Goal: Task Accomplishment & Management: Use online tool/utility

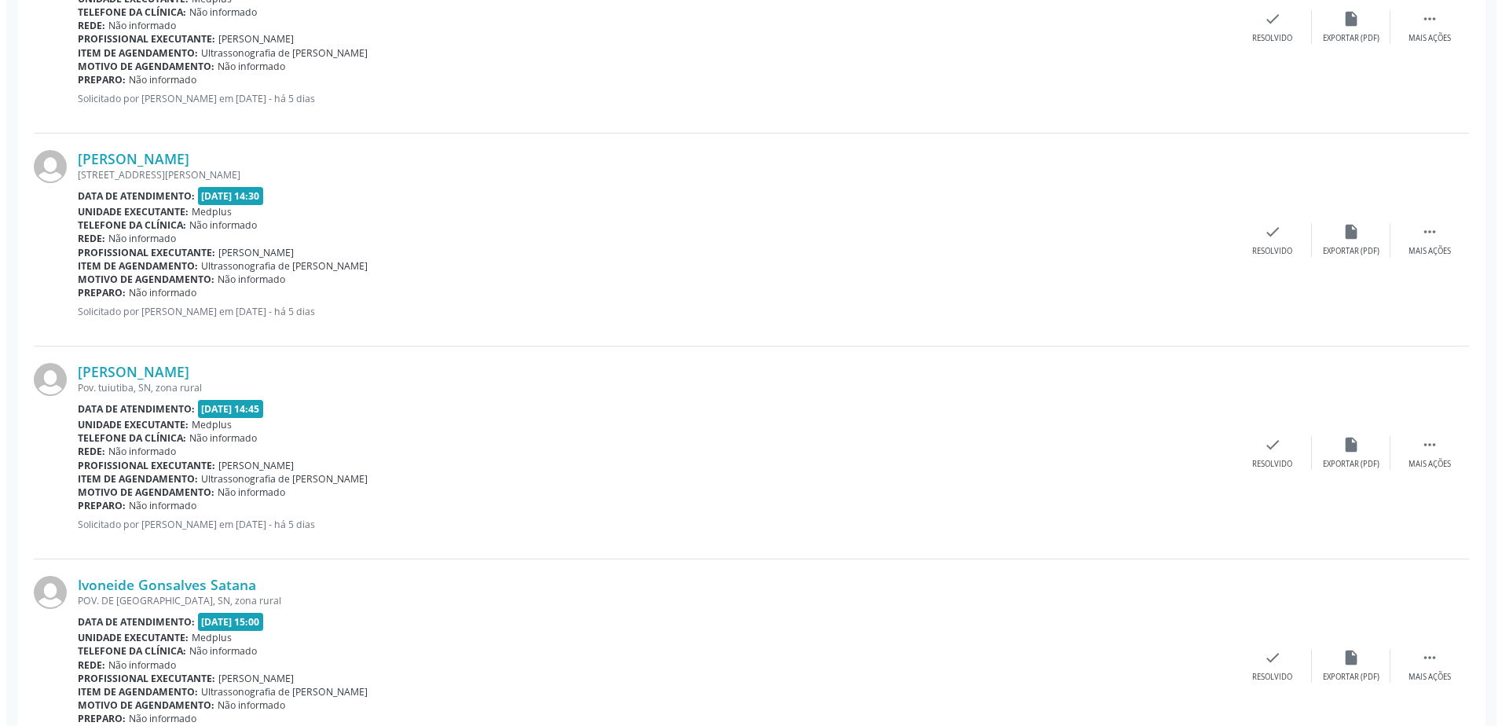
scroll to position [1728, 0]
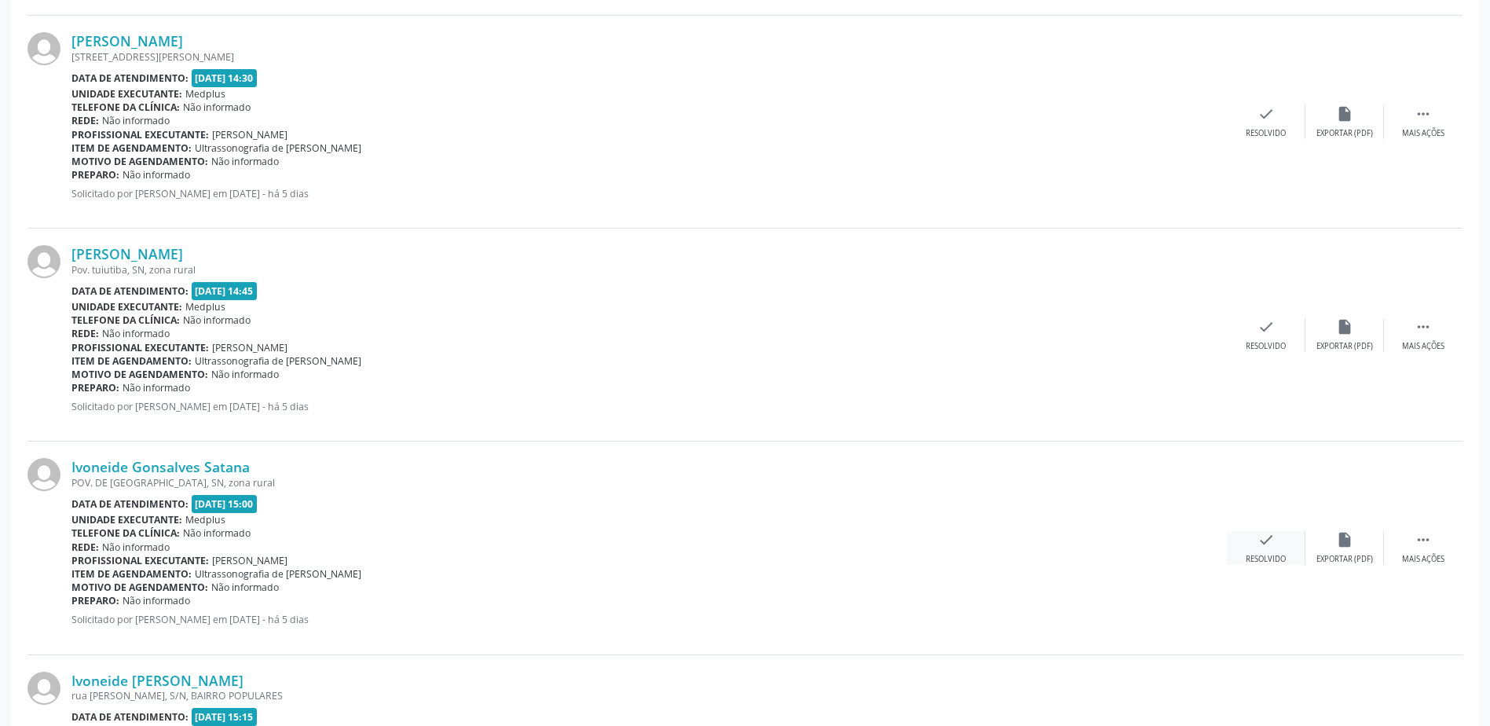
click at [1258, 562] on div "Resolvido" at bounding box center [1266, 559] width 40 height 11
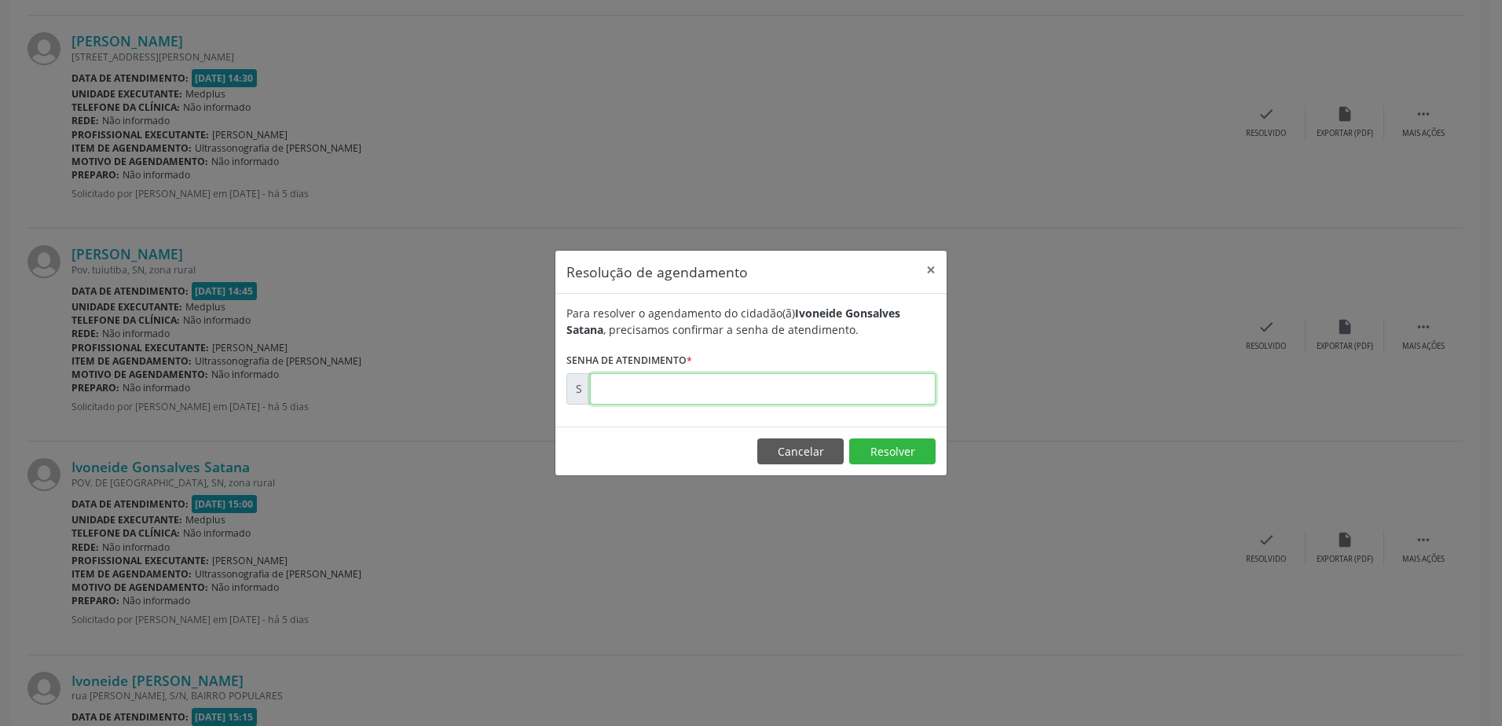
click at [675, 398] on input "text" at bounding box center [763, 388] width 346 height 31
type input "00176720"
click at [890, 449] on button "Resolver" at bounding box center [892, 451] width 86 height 27
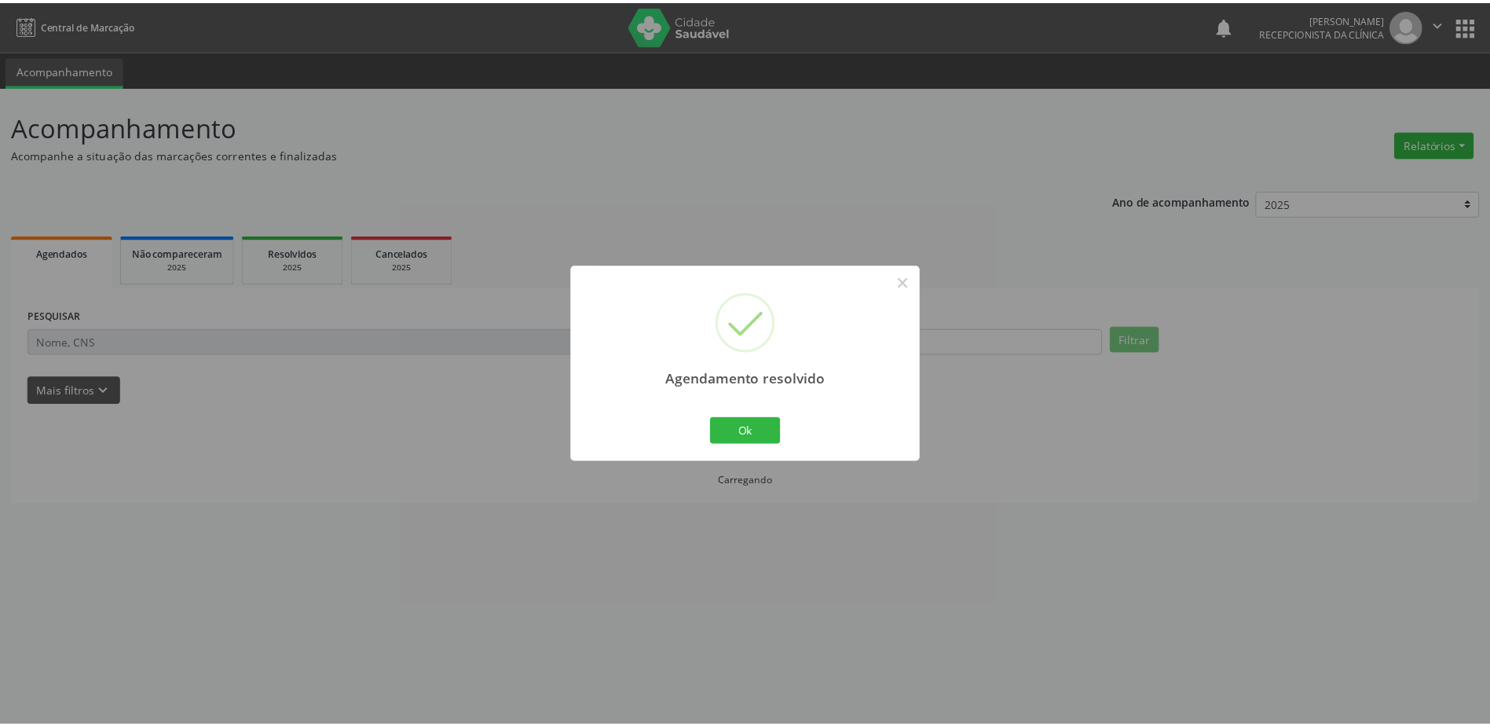
scroll to position [0, 0]
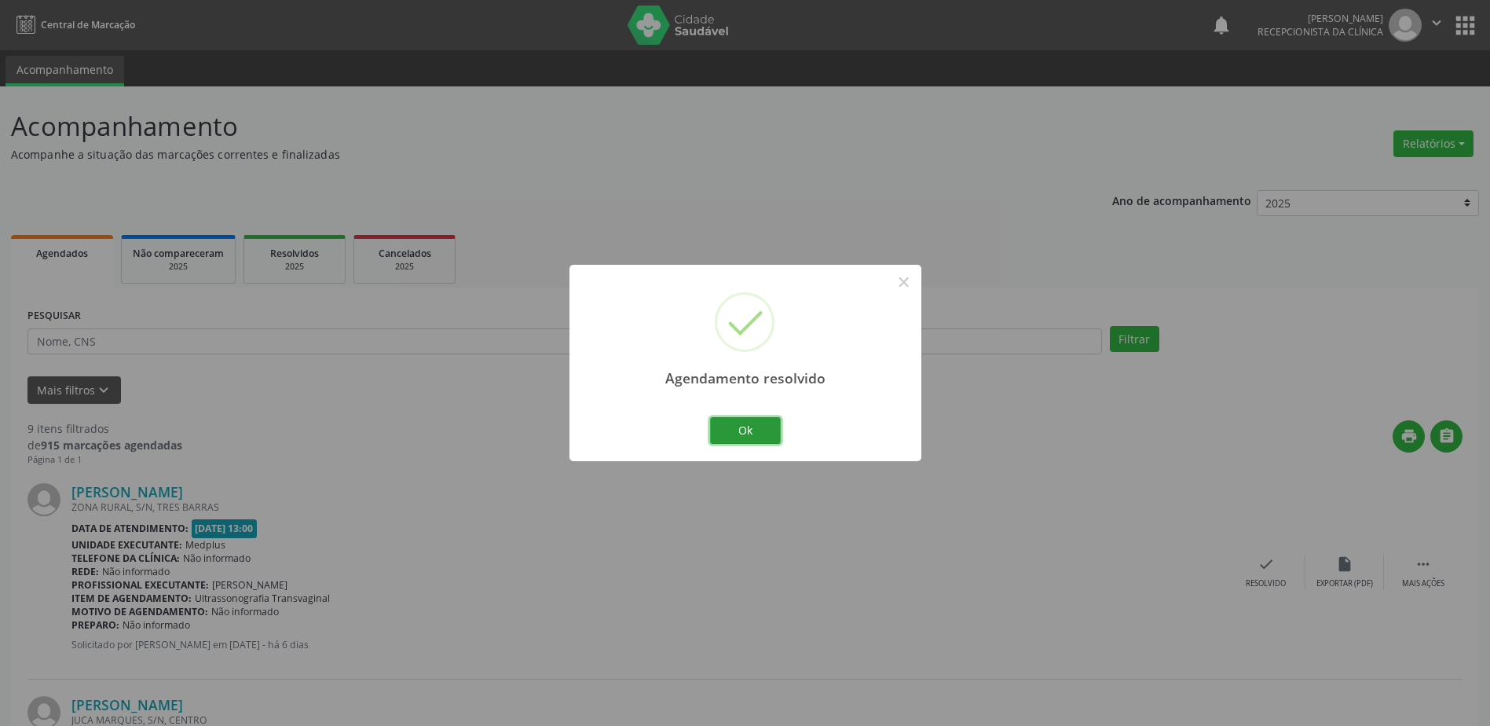
click at [742, 428] on button "Ok" at bounding box center [745, 430] width 71 height 27
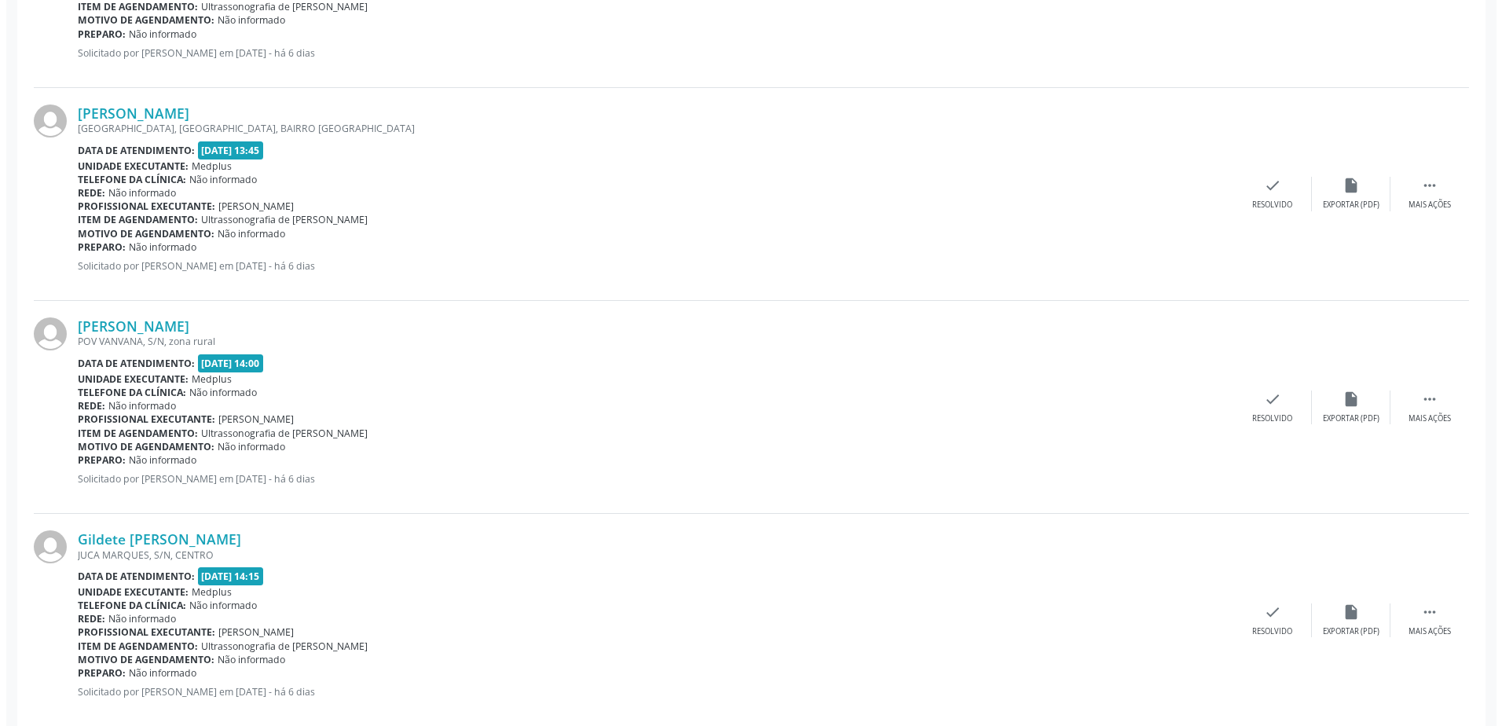
scroll to position [1021, 0]
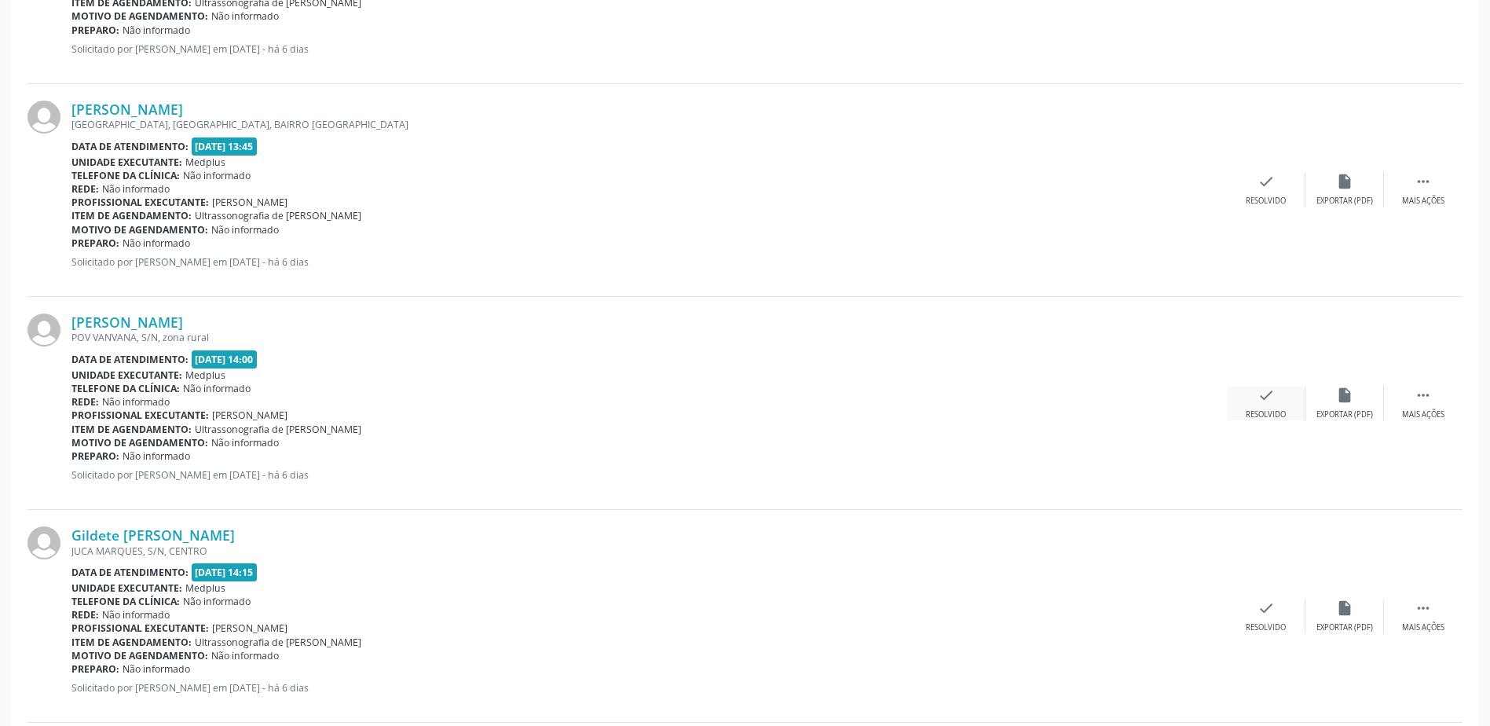
click at [1265, 411] on div "Resolvido" at bounding box center [1266, 414] width 40 height 11
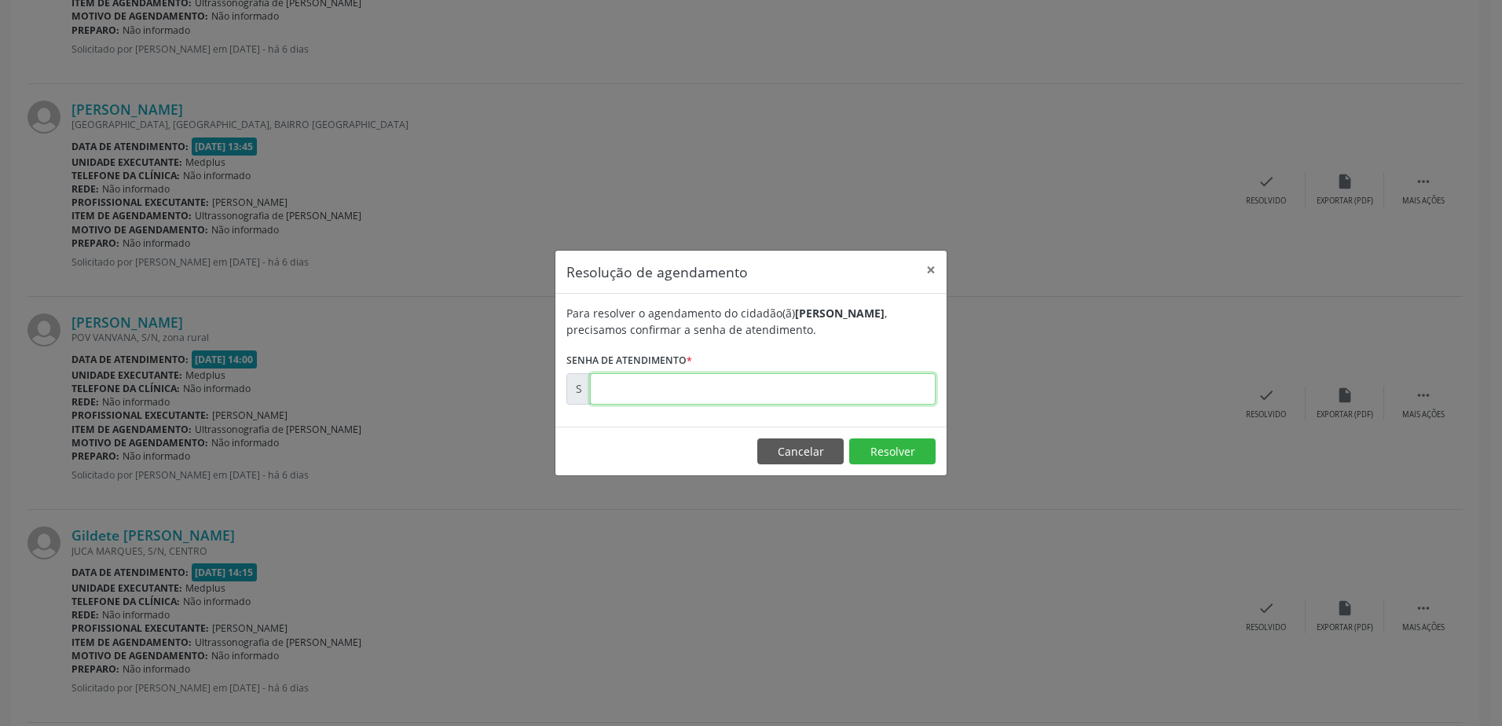
click at [636, 390] on input "text" at bounding box center [763, 388] width 346 height 31
type input "00176711"
click at [899, 451] on button "Resolver" at bounding box center [892, 451] width 86 height 27
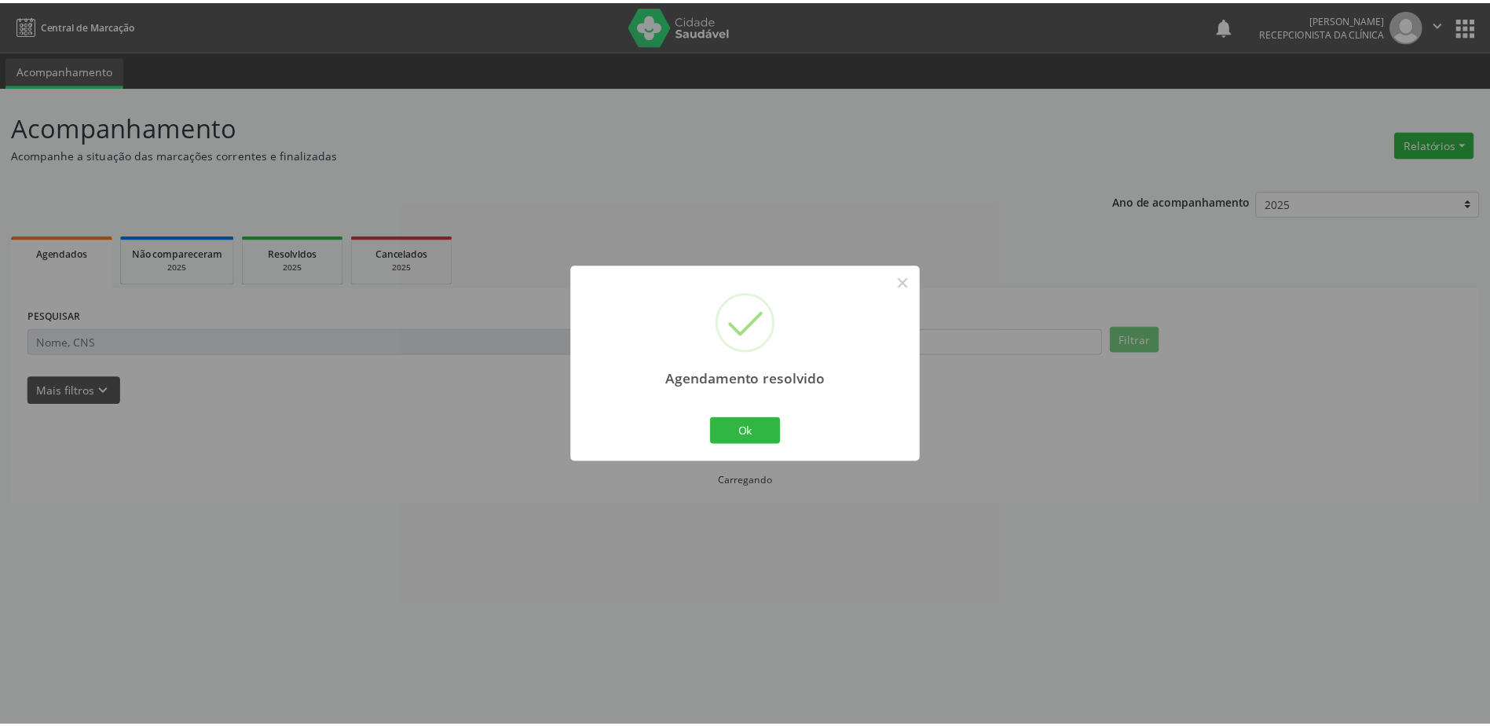
scroll to position [0, 0]
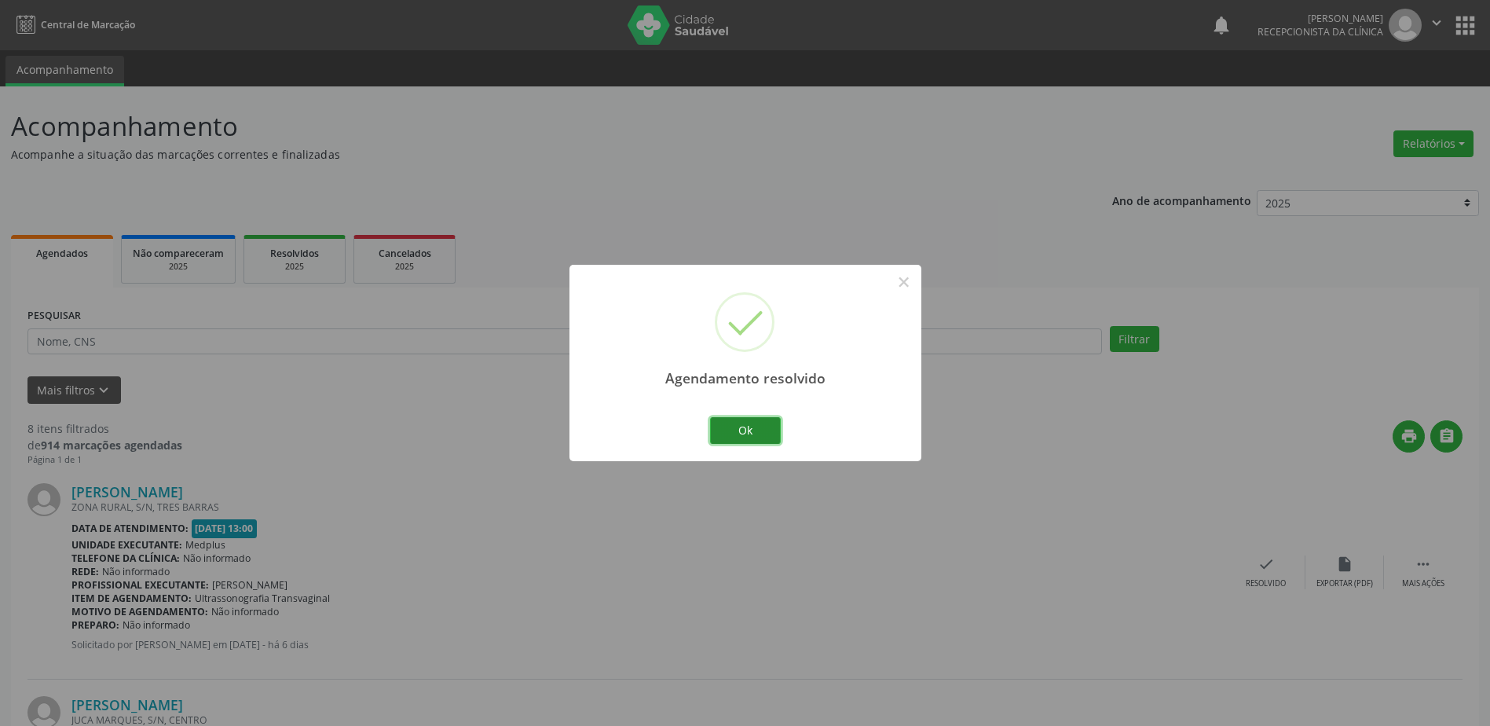
click at [738, 430] on button "Ok" at bounding box center [745, 430] width 71 height 27
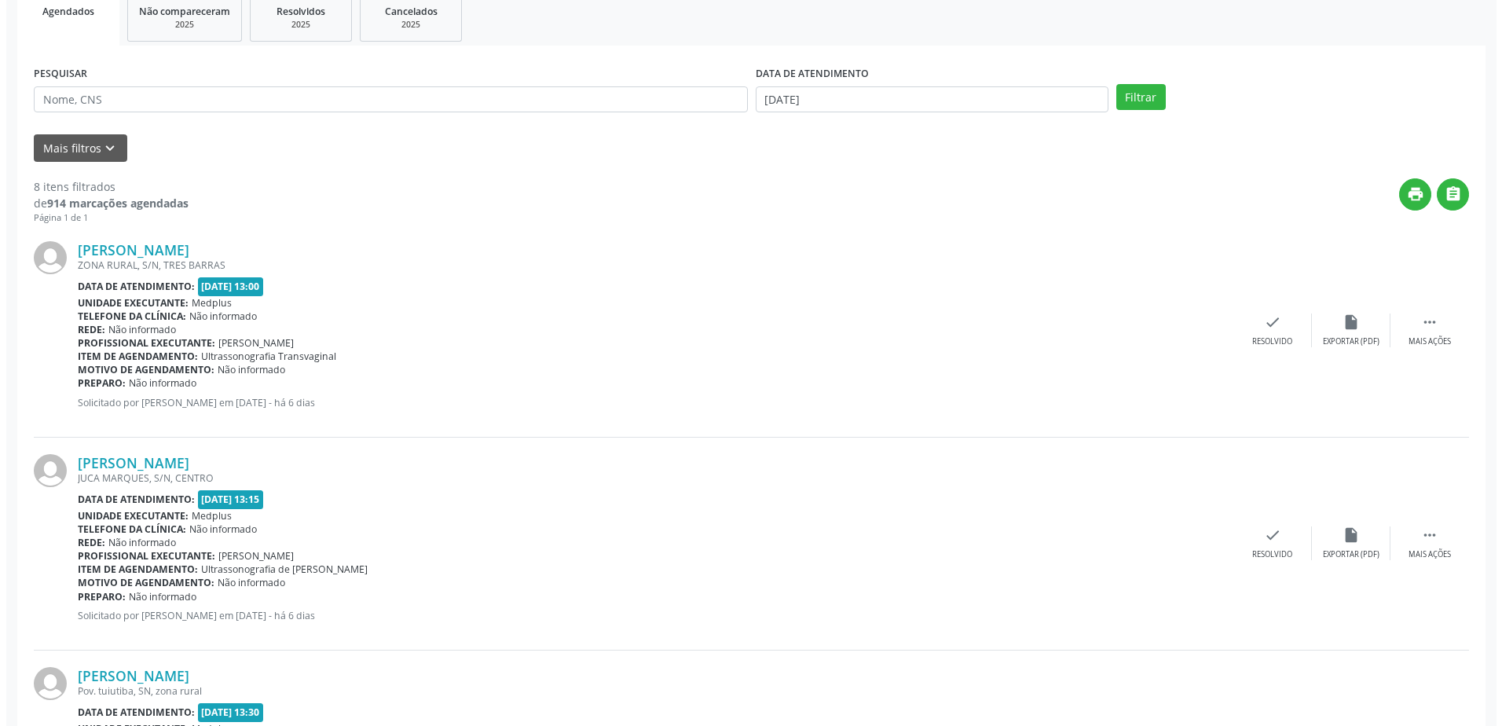
scroll to position [393, 0]
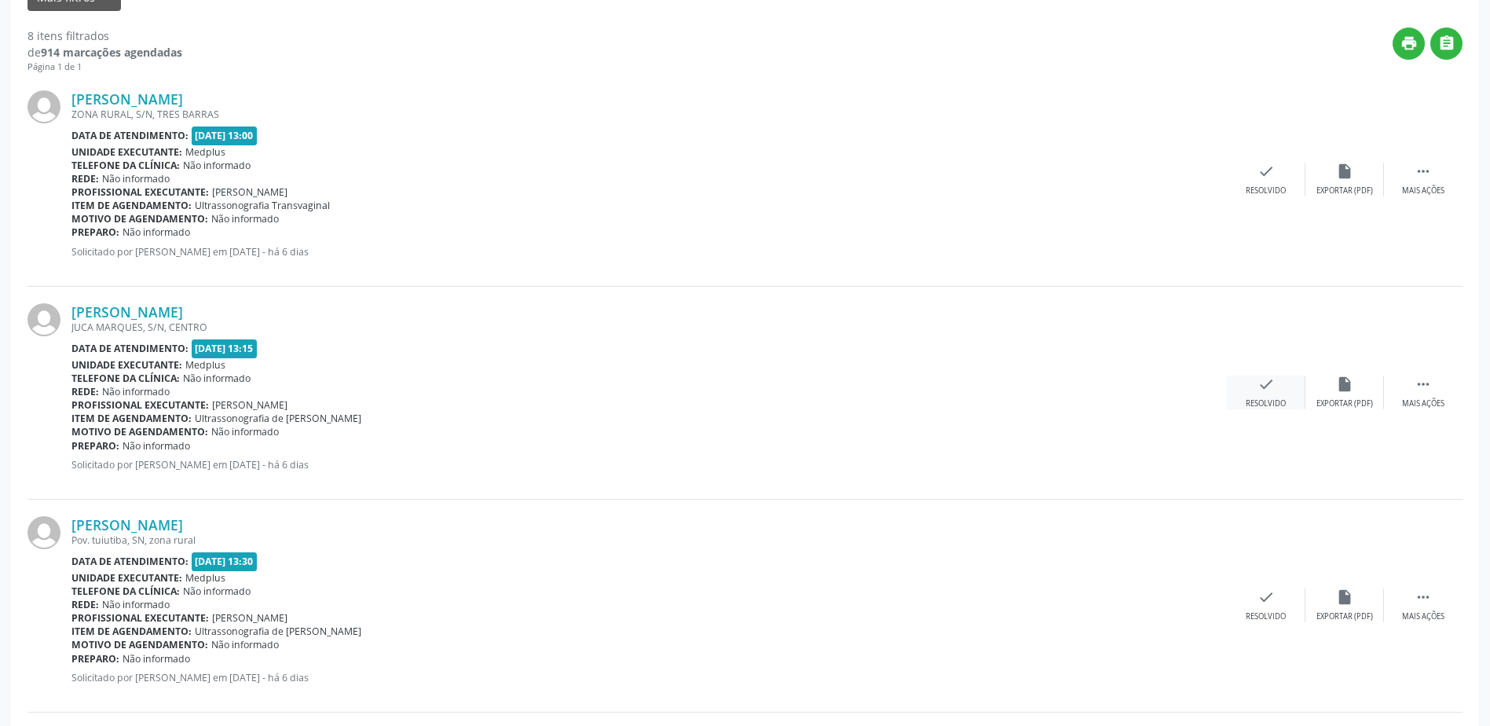
click at [1246, 398] on div "Resolvido" at bounding box center [1266, 403] width 40 height 11
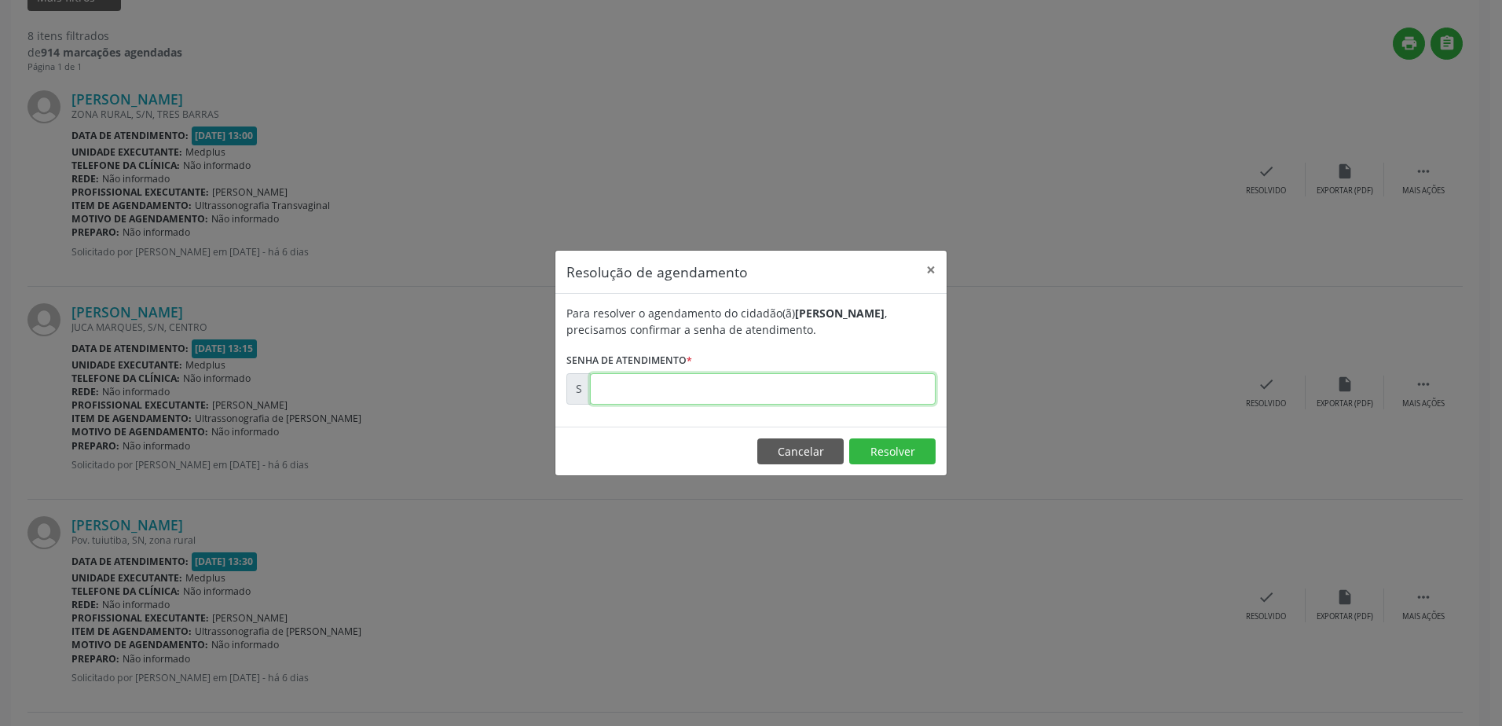
drag, startPoint x: 634, startPoint y: 401, endPoint x: 635, endPoint y: 408, distance: 8.0
click at [634, 402] on input "text" at bounding box center [763, 388] width 346 height 31
type input "00176710"
click at [886, 463] on button "Resolver" at bounding box center [892, 451] width 86 height 27
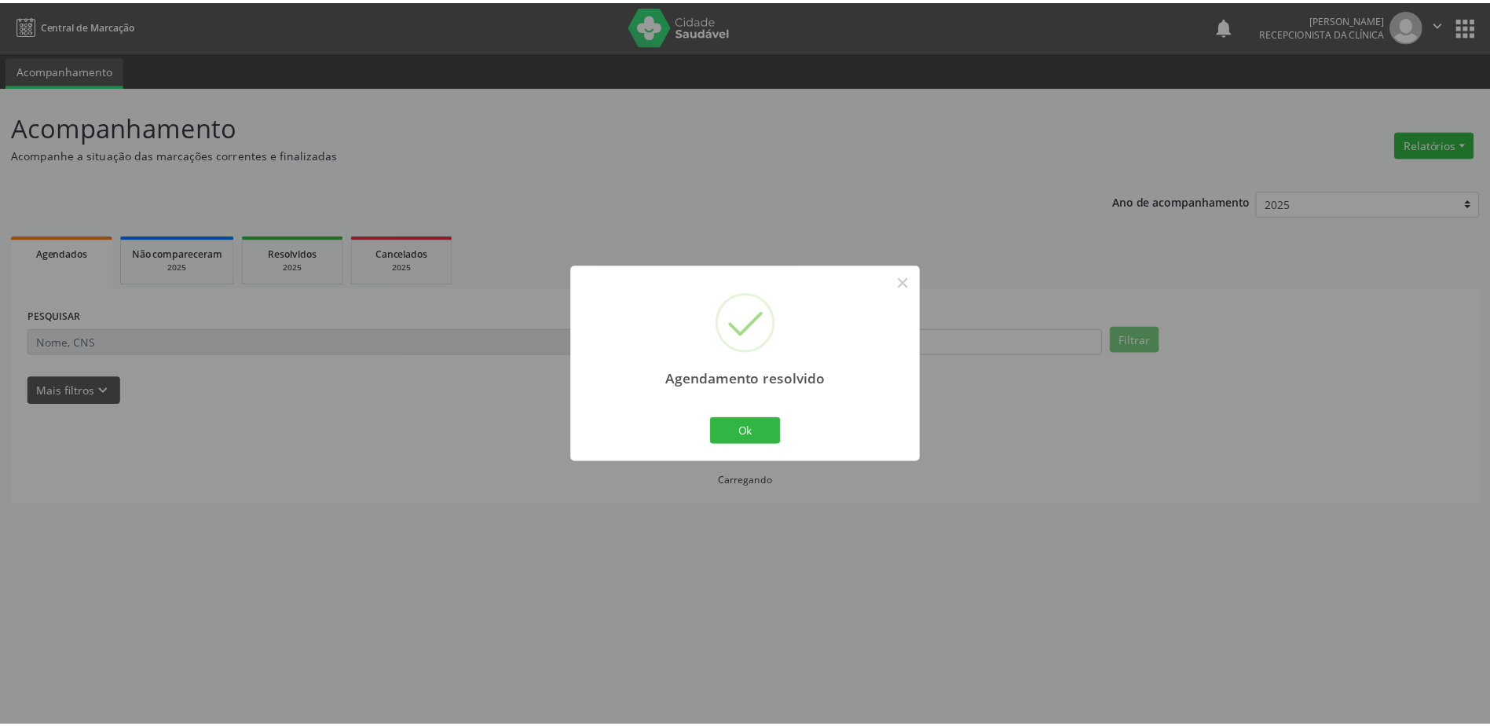
scroll to position [0, 0]
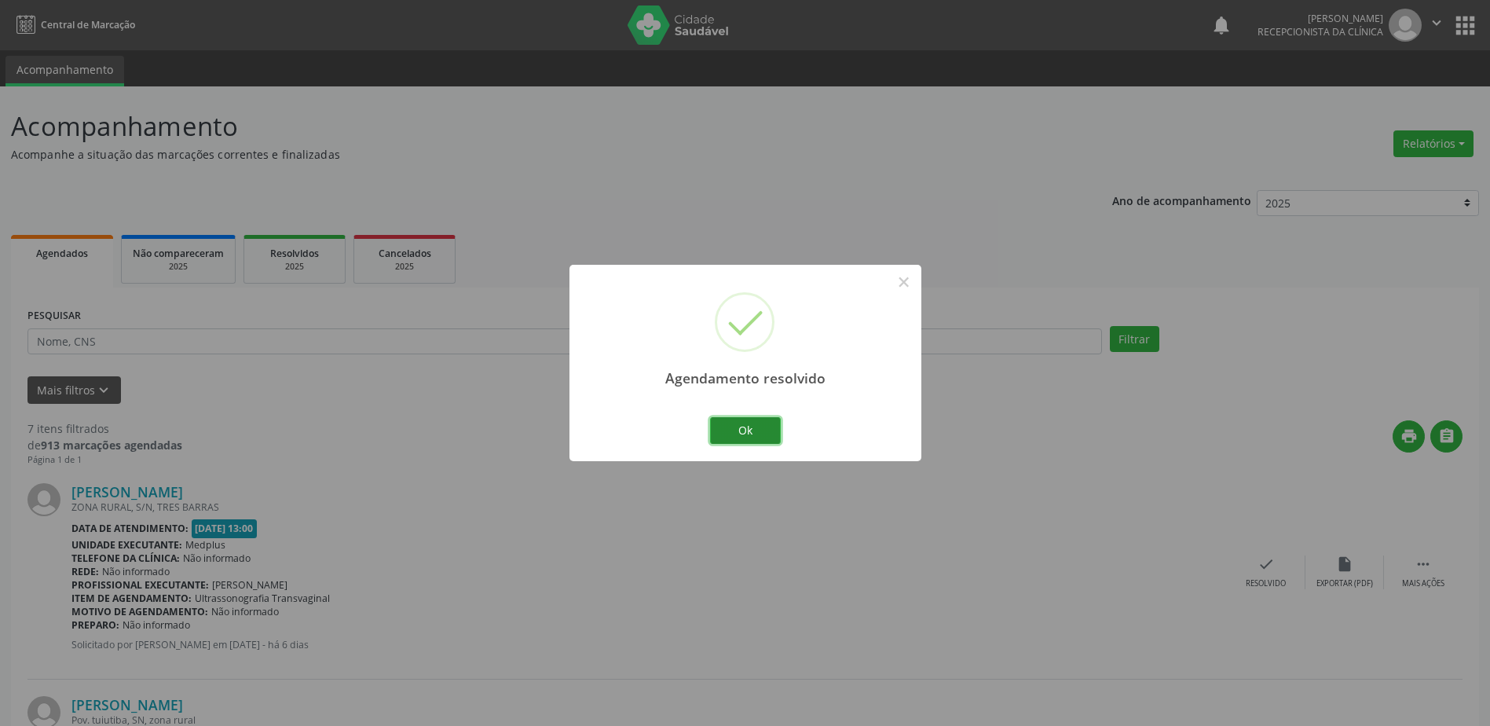
click at [725, 432] on button "Ok" at bounding box center [745, 430] width 71 height 27
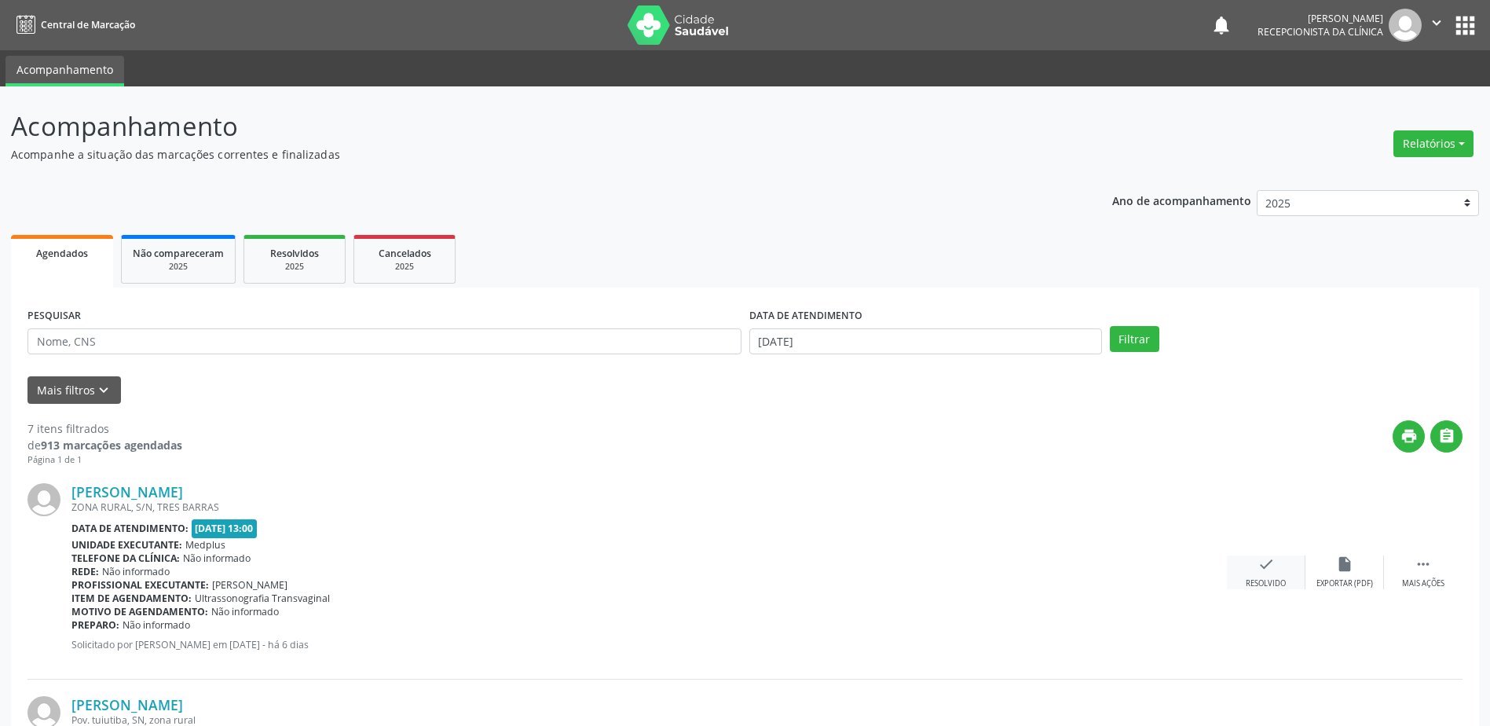
click at [1261, 573] on icon "check" at bounding box center [1265, 563] width 17 height 17
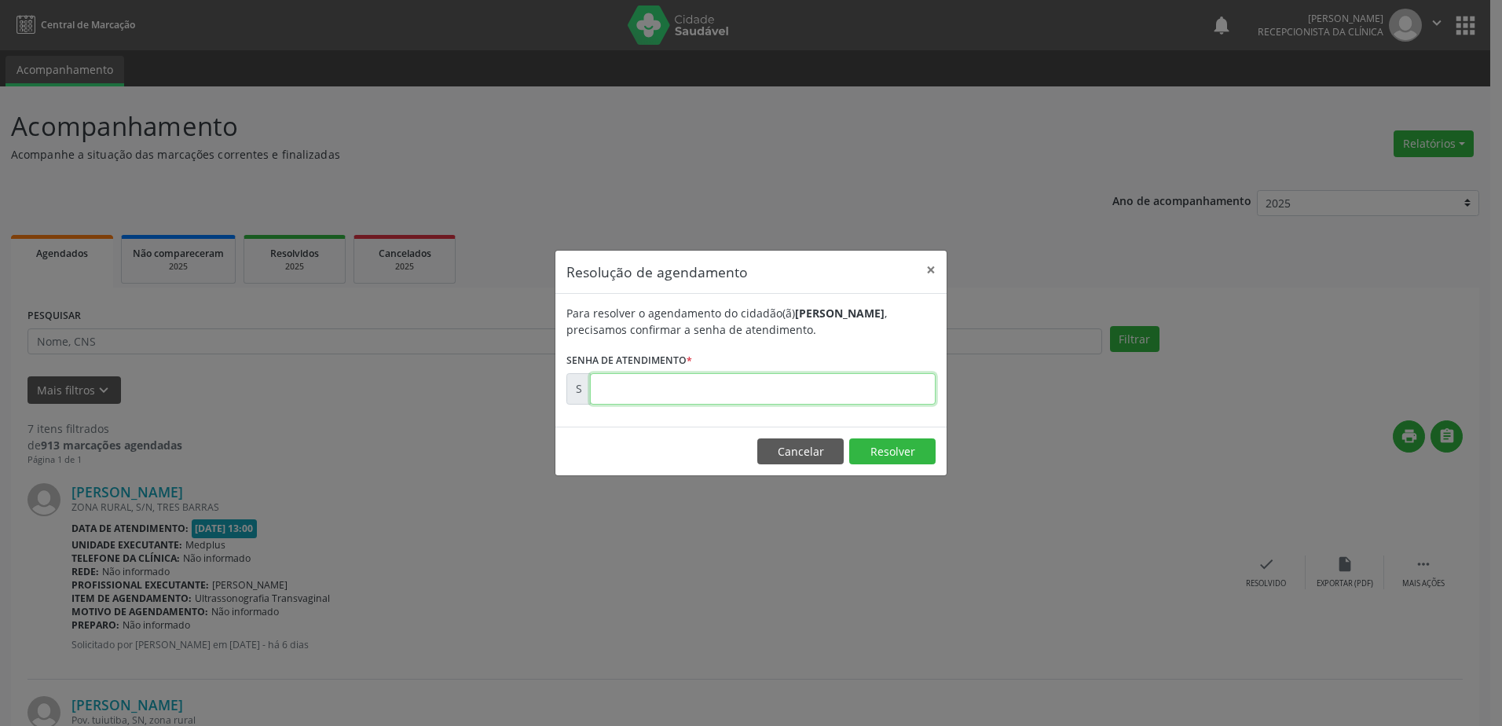
click at [650, 386] on input "text" at bounding box center [763, 388] width 346 height 31
type input "00176704"
click at [873, 445] on button "Resolver" at bounding box center [892, 451] width 86 height 27
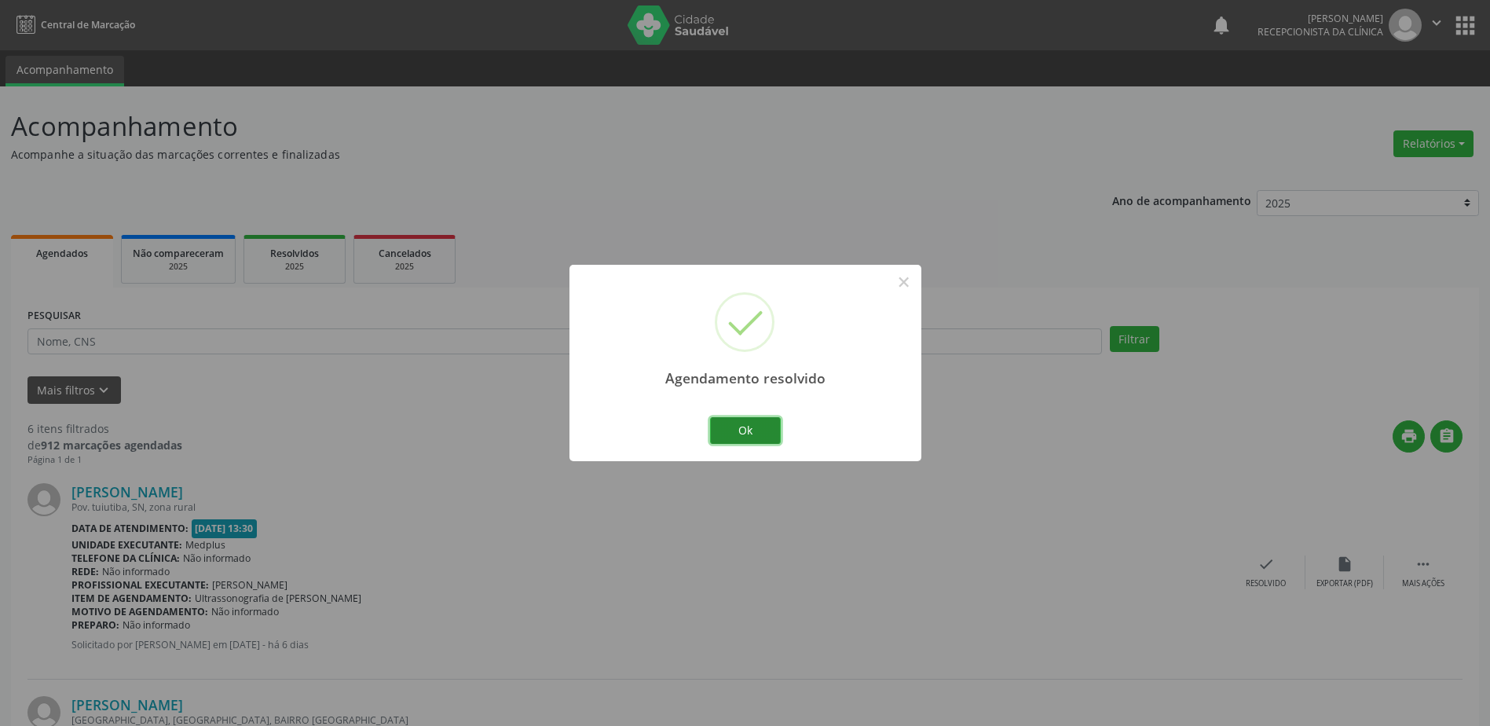
click at [748, 431] on button "Ok" at bounding box center [745, 430] width 71 height 27
